Goal: Information Seeking & Learning: Find specific page/section

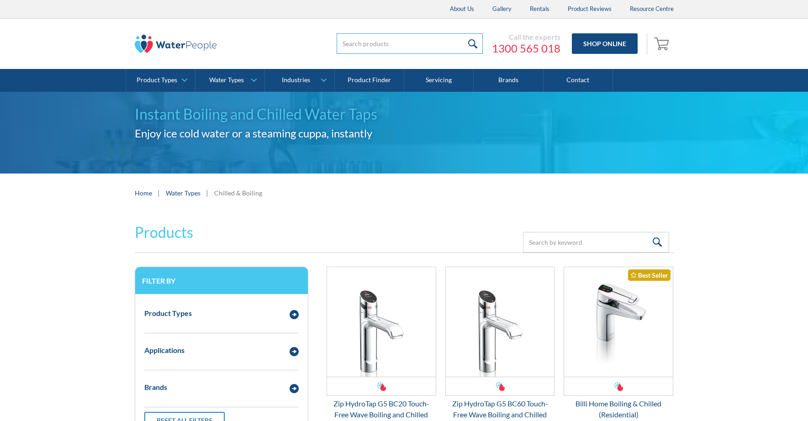
click at [373, 38] on input "search" at bounding box center [409, 43] width 146 height 21
type input "tap"
click at [463, 33] on input "submit" at bounding box center [473, 43] width 20 height 21
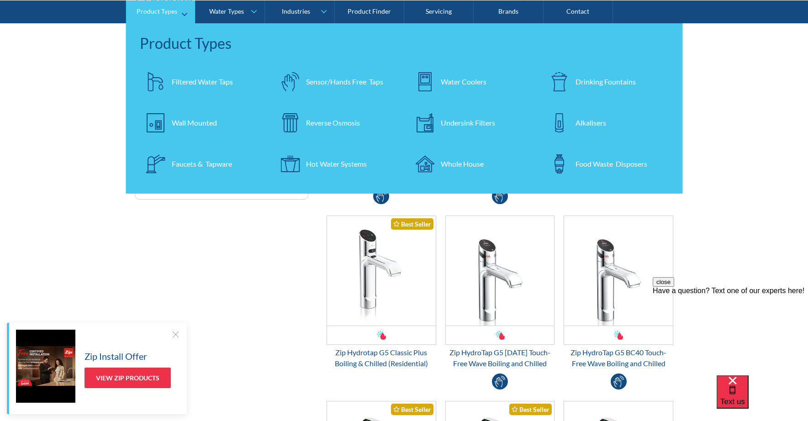
scroll to position [256, 0]
